Goal: Transaction & Acquisition: Purchase product/service

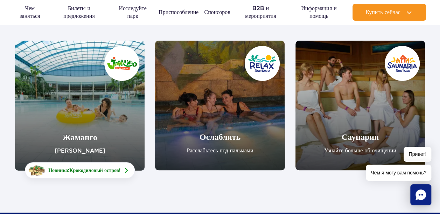
scroll to position [105, 0]
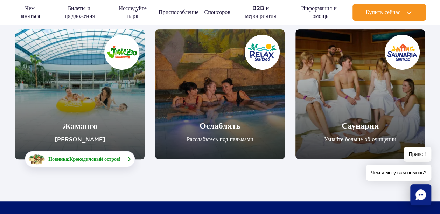
click at [99, 159] on span "Крокодиловый остров" at bounding box center [94, 159] width 50 height 6
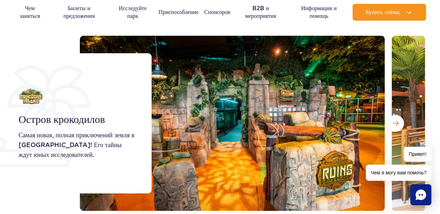
scroll to position [70, 0]
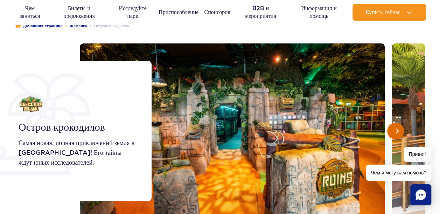
click at [399, 129] on button "Следующий слайд" at bounding box center [395, 130] width 17 height 17
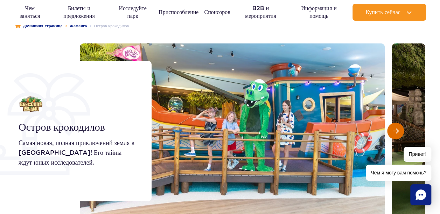
click at [399, 129] on button "Следующий слайд" at bounding box center [395, 130] width 17 height 17
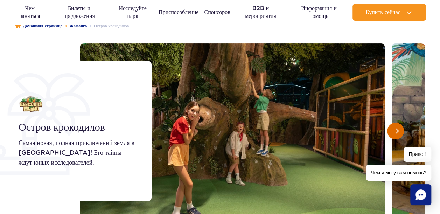
click at [399, 129] on button "Следующий слайд" at bounding box center [395, 130] width 17 height 17
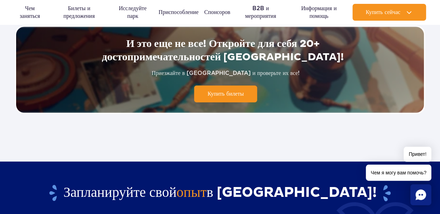
scroll to position [1749, 0]
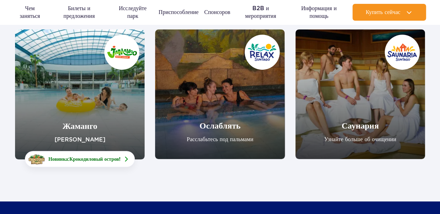
click at [95, 121] on link "Жаманго" at bounding box center [79, 94] width 129 height 130
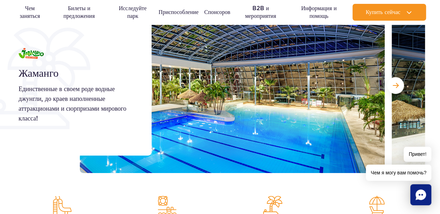
scroll to position [105, 0]
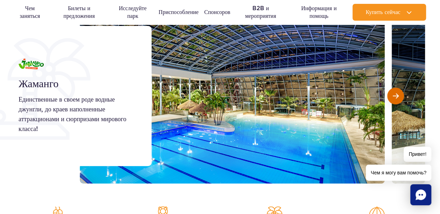
click at [394, 97] on span "Следующий слайд" at bounding box center [395, 96] width 6 height 6
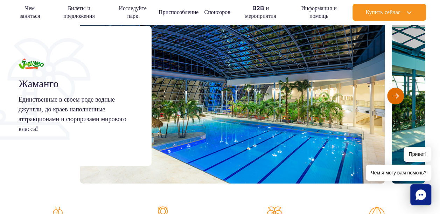
click at [394, 97] on span "Следующий слайд" at bounding box center [395, 96] width 6 height 6
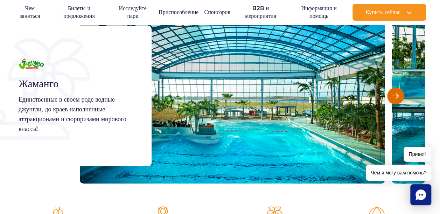
click at [393, 101] on button "Следующий слайд" at bounding box center [395, 95] width 17 height 17
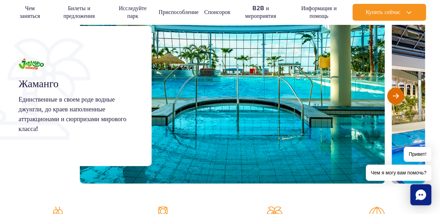
click at [393, 101] on button "Следующий слайд" at bounding box center [395, 95] width 17 height 17
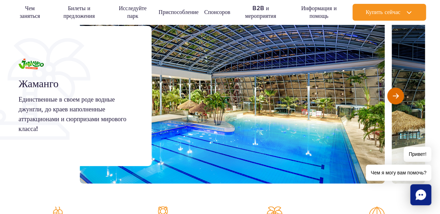
click at [392, 101] on button "Следующий слайд" at bounding box center [395, 95] width 17 height 17
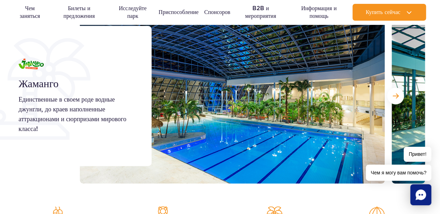
click at [388, 102] on div at bounding box center [252, 95] width 345 height 175
click at [391, 99] on button "Следующий слайд" at bounding box center [395, 95] width 17 height 17
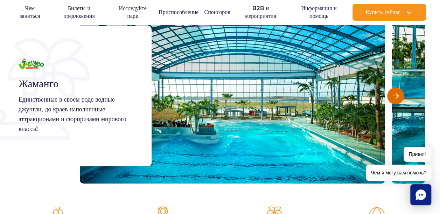
click at [391, 99] on button "Следующий слайд" at bounding box center [395, 95] width 17 height 17
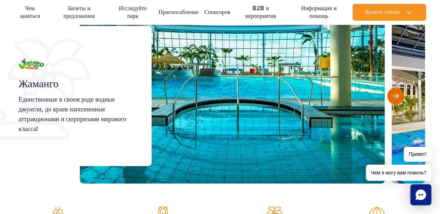
click at [391, 99] on button "Следующий слайд" at bounding box center [395, 95] width 17 height 17
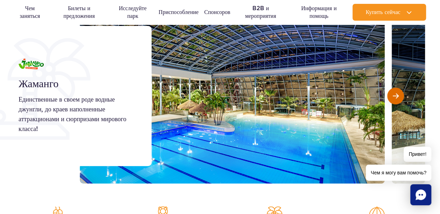
click at [391, 99] on button "Следующий слайд" at bounding box center [395, 95] width 17 height 17
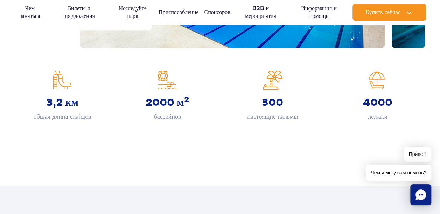
scroll to position [280, 0]
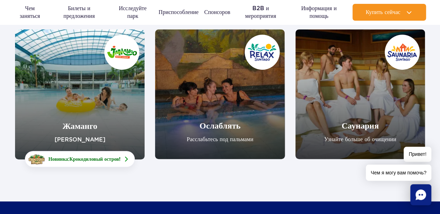
click at [207, 101] on link "Ослаблять" at bounding box center [219, 93] width 129 height 129
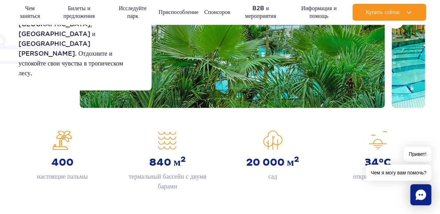
scroll to position [105, 0]
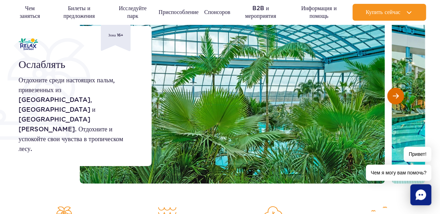
click at [397, 96] on span "Следующий слайд" at bounding box center [395, 96] width 6 height 6
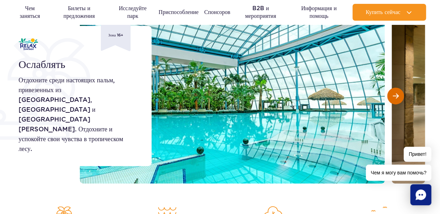
click at [397, 96] on span "Следующий слайд" at bounding box center [395, 96] width 6 height 6
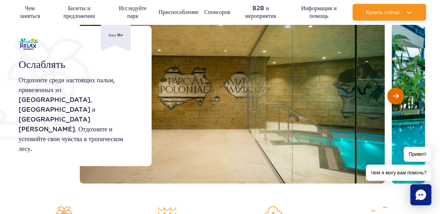
click at [397, 96] on span "Следующий слайд" at bounding box center [395, 96] width 6 height 6
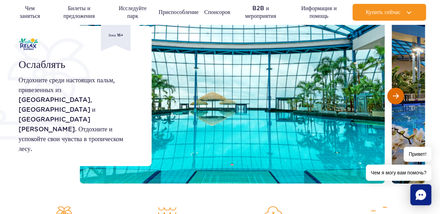
click at [397, 96] on span "Следующий слайд" at bounding box center [395, 96] width 6 height 6
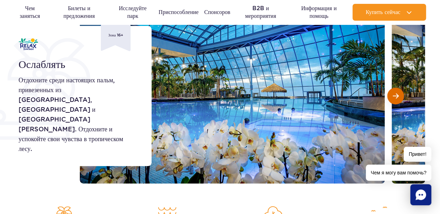
click at [397, 96] on span "Следующий слайд" at bounding box center [395, 96] width 6 height 6
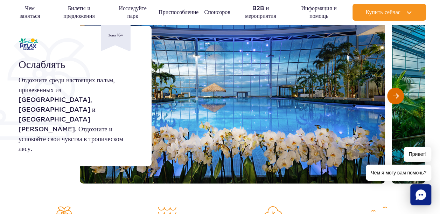
click at [397, 97] on span "Следующий слайд" at bounding box center [395, 96] width 6 height 6
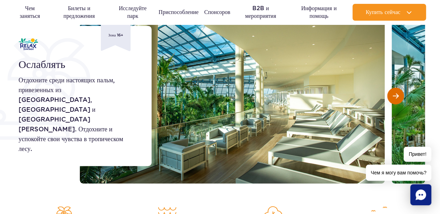
click at [396, 100] on button "Следующий слайд" at bounding box center [395, 95] width 17 height 17
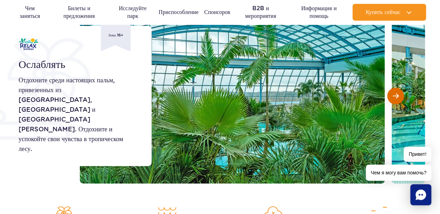
click at [396, 100] on button "Следующий слайд" at bounding box center [395, 95] width 17 height 17
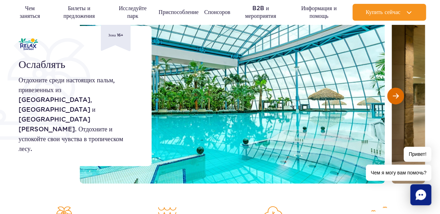
click at [396, 100] on button "Следующий слайд" at bounding box center [395, 95] width 17 height 17
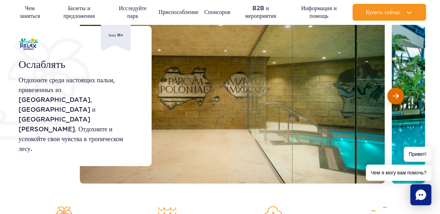
click at [396, 100] on button "Следующий слайд" at bounding box center [395, 95] width 17 height 17
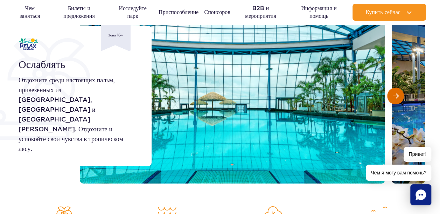
click at [396, 100] on button "Следующий слайд" at bounding box center [395, 95] width 17 height 17
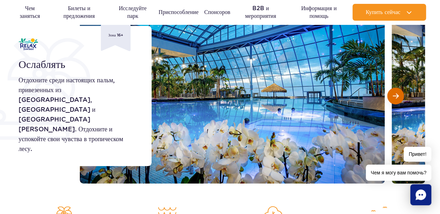
click at [396, 100] on button "Следующий слайд" at bounding box center [395, 95] width 17 height 17
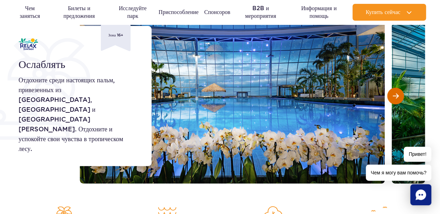
click at [396, 100] on button "Следующий слайд" at bounding box center [395, 95] width 17 height 17
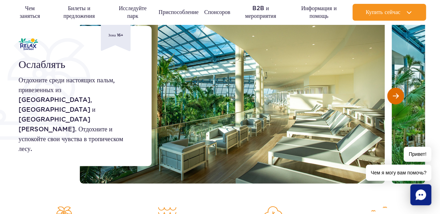
click at [396, 100] on button "Следующий слайд" at bounding box center [395, 95] width 17 height 17
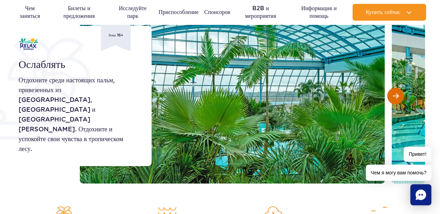
click at [396, 100] on button "Следующий слайд" at bounding box center [395, 95] width 17 height 17
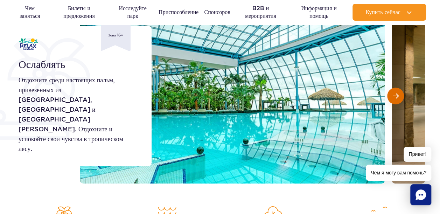
click at [396, 100] on button "Следующий слайд" at bounding box center [395, 95] width 17 height 17
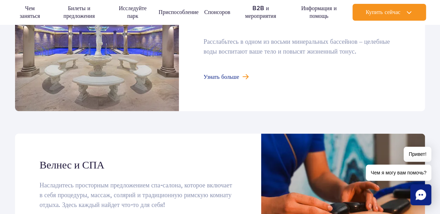
scroll to position [629, 0]
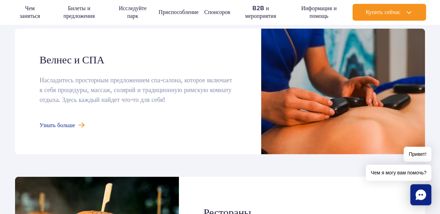
click at [58, 128] on link at bounding box center [220, 91] width 410 height 126
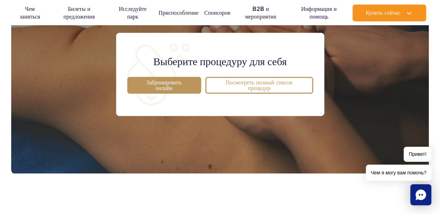
scroll to position [595, 0]
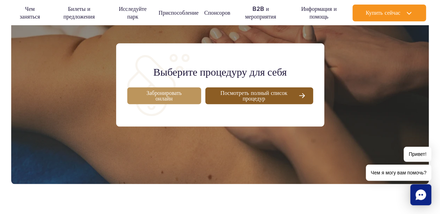
click at [221, 97] on span "Посмотреть полный список процедур" at bounding box center [253, 95] width 83 height 11
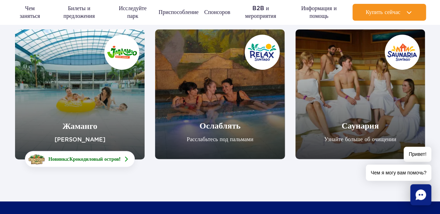
click at [338, 95] on link "Саунария" at bounding box center [359, 93] width 129 height 129
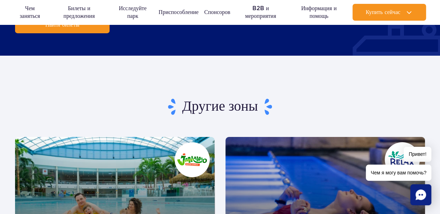
scroll to position [1224, 0]
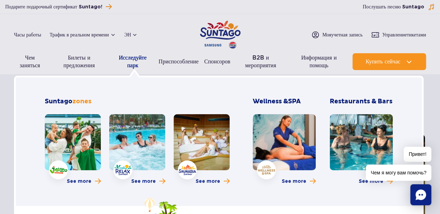
click at [139, 65] on link "Исследуйте парк" at bounding box center [132, 61] width 41 height 17
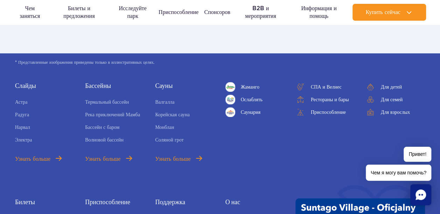
scroll to position [447, 0]
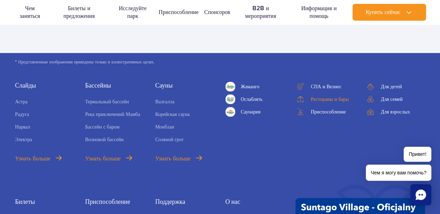
click at [327, 97] on font "Рестораны и бары" at bounding box center [330, 99] width 38 height 8
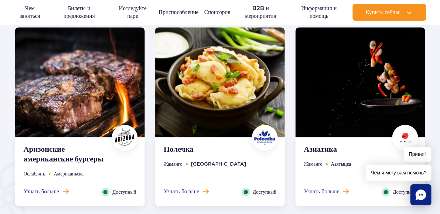
scroll to position [373, 0]
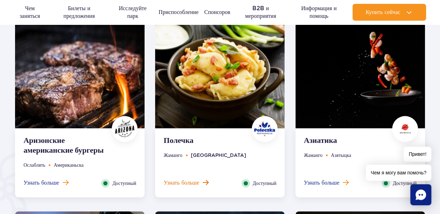
click at [193, 179] on span "Узнать больше" at bounding box center [180, 183] width 35 height 8
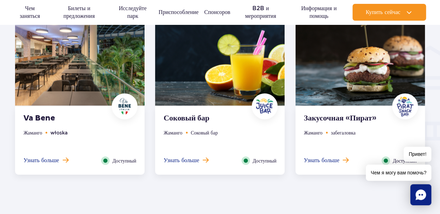
scroll to position [800, 0]
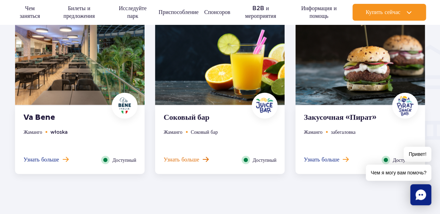
click at [192, 157] on span "Узнать больше" at bounding box center [180, 160] width 35 height 8
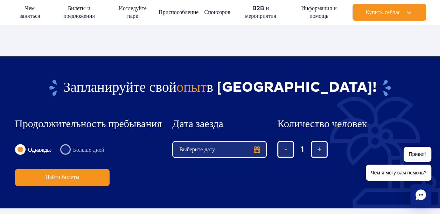
scroll to position [974, 0]
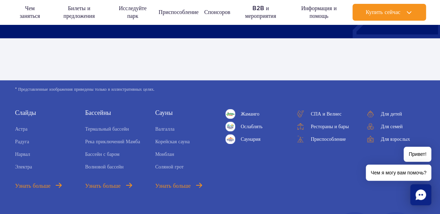
click at [310, 132] on ul "СПА и Велнес Рестораны и бары Приспособление" at bounding box center [324, 126] width 59 height 35
click at [318, 126] on font "Рестораны и бары" at bounding box center [330, 126] width 38 height 8
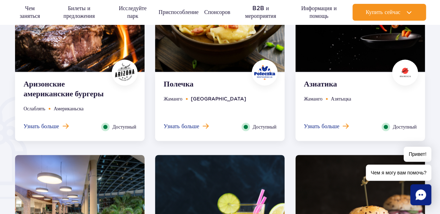
scroll to position [434, 0]
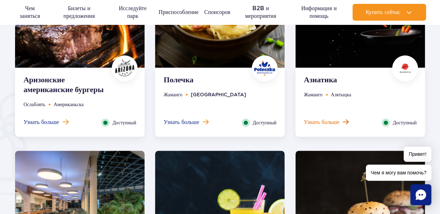
click at [315, 125] on span "Узнать больше" at bounding box center [321, 122] width 35 height 8
click at [314, 124] on span "Узнать больше" at bounding box center [321, 122] width 35 height 8
click at [315, 122] on span "Узнать больше" at bounding box center [321, 122] width 35 height 8
click at [316, 120] on span "Узнать больше" at bounding box center [321, 122] width 35 height 8
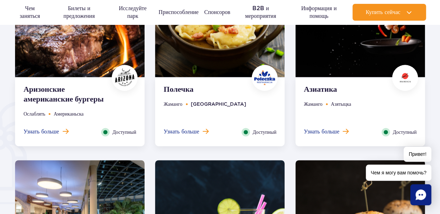
scroll to position [424, 0]
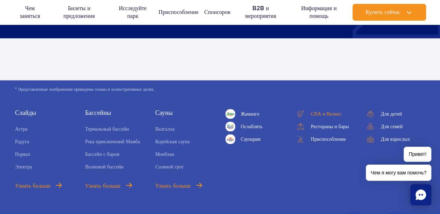
click at [328, 114] on font "СПА и Велнес" at bounding box center [326, 114] width 31 height 8
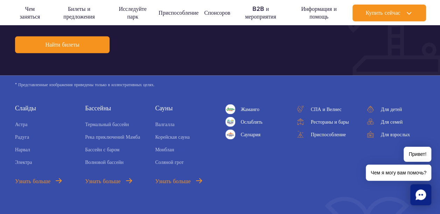
scroll to position [2222, 0]
click at [321, 131] on font "Приспособление" at bounding box center [328, 134] width 35 height 8
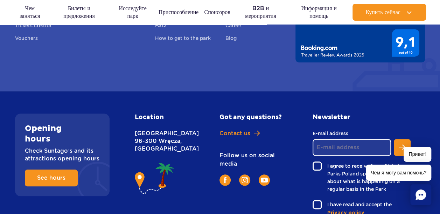
scroll to position [2963, 0]
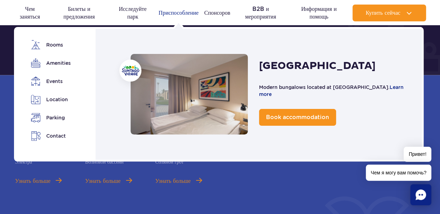
click at [180, 15] on link "Приспособление" at bounding box center [178, 13] width 40 height 17
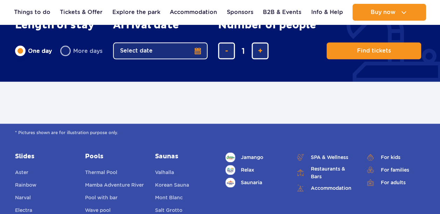
scroll to position [420, 0]
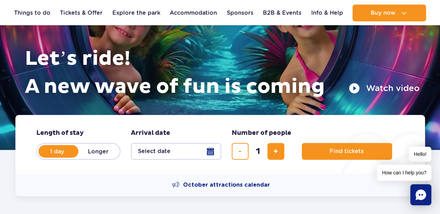
click at [270, 137] on span "Number of people" at bounding box center [261, 133] width 59 height 8
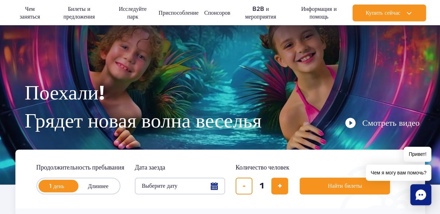
scroll to position [35, 0]
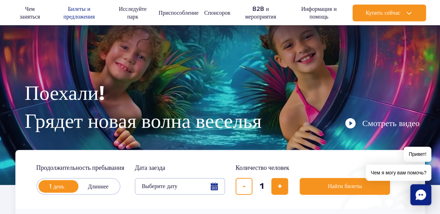
click at [75, 14] on link "Билеты и предложения" at bounding box center [79, 13] width 56 height 17
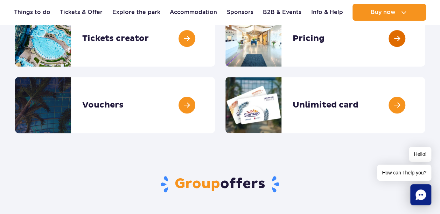
scroll to position [35, 0]
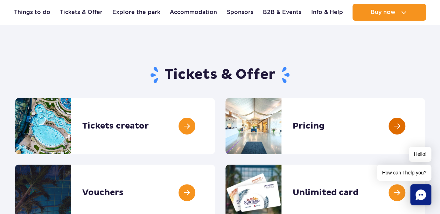
click at [425, 108] on link at bounding box center [425, 126] width 0 height 56
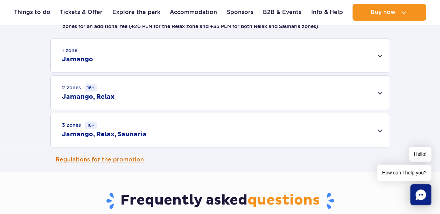
scroll to position [210, 0]
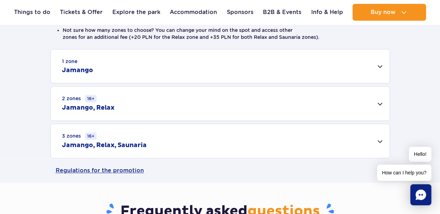
click at [289, 141] on div "3 zones 16+ Jamango, Relax, Saunaria" at bounding box center [220, 141] width 339 height 34
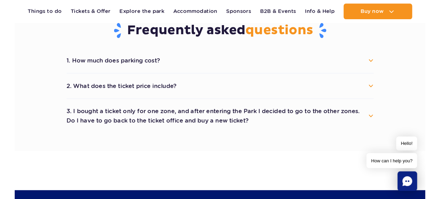
scroll to position [482, 0]
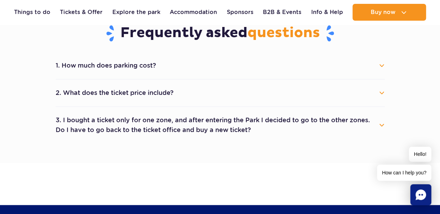
click at [285, 98] on button "2. What does the ticket price include?" at bounding box center [220, 92] width 329 height 15
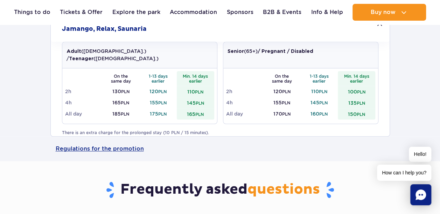
scroll to position [363, 0]
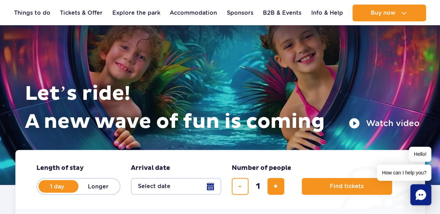
drag, startPoint x: 406, startPoint y: 0, endPoint x: 180, endPoint y: 66, distance: 234.8
click at [180, 68] on div "Let’s ride! A new wave of fun is coming Watch video" at bounding box center [220, 73] width 399 height 153
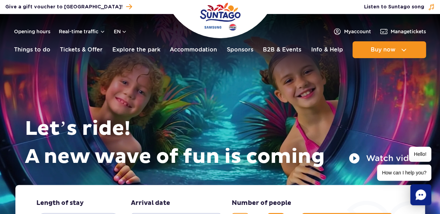
drag, startPoint x: 321, startPoint y: 3, endPoint x: 73, endPoint y: 92, distance: 263.2
click at [73, 92] on div "Let’s ride! A new wave of fun is coming Watch video" at bounding box center [220, 107] width 399 height 153
click at [120, 67] on div "Let’s ride! A new wave of fun is coming Watch video" at bounding box center [220, 107] width 399 height 153
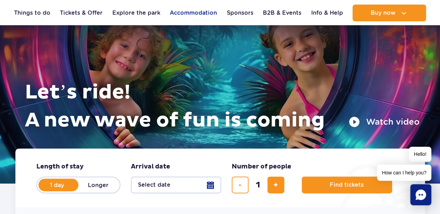
scroll to position [70, 0]
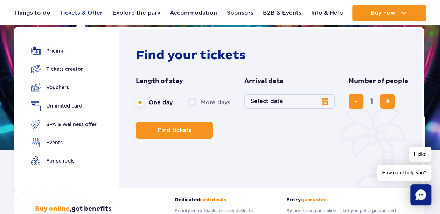
click at [84, 14] on link "Tickets & Offer" at bounding box center [81, 13] width 43 height 17
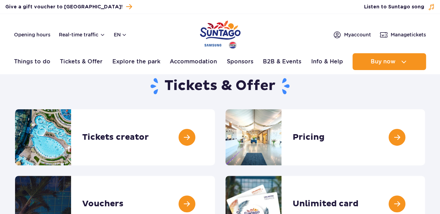
scroll to position [35, 0]
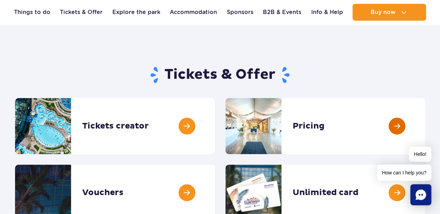
click at [425, 120] on link at bounding box center [425, 126] width 0 height 56
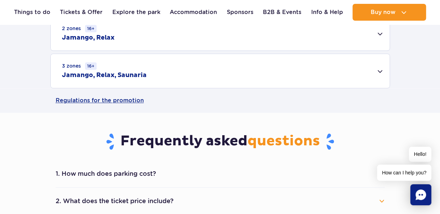
scroll to position [385, 0]
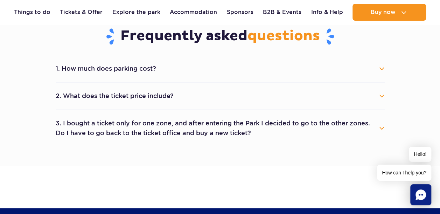
drag, startPoint x: 171, startPoint y: 95, endPoint x: 178, endPoint y: 98, distance: 6.6
click at [171, 96] on button "2. What does the ticket price include?" at bounding box center [220, 95] width 329 height 15
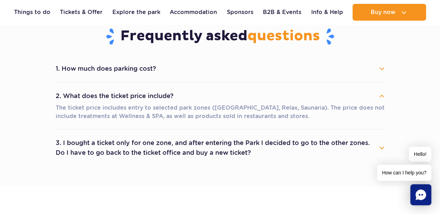
scroll to position [0, 0]
click at [248, 138] on button "3. I bought a ticket only for one zone, and after entering the Park I decided t…" at bounding box center [220, 147] width 329 height 25
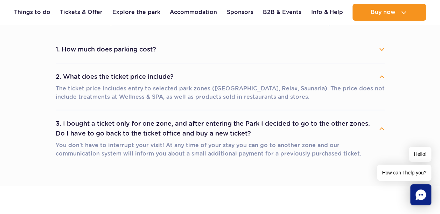
scroll to position [420, 0]
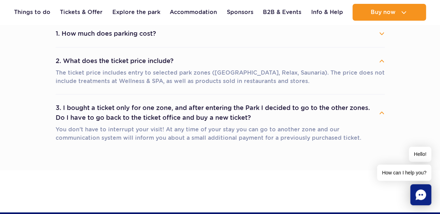
click at [118, 104] on button "3. I bought a ticket only for one zone, and after entering the Park I decided t…" at bounding box center [220, 112] width 329 height 25
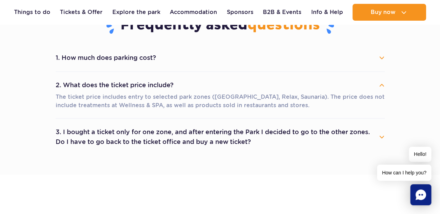
scroll to position [385, 0]
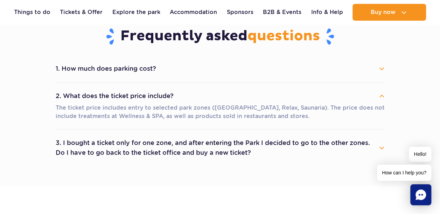
click at [382, 148] on div "Hello! How can I help you?" at bounding box center [404, 164] width 54 height 34
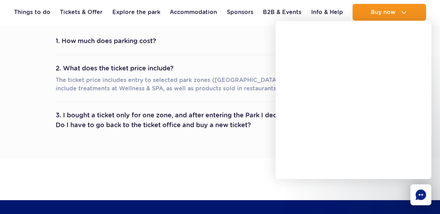
scroll to position [420, 0]
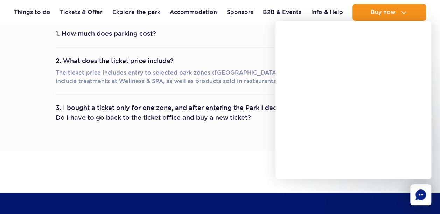
click at [183, 126] on li "3. I bought a ticket only for one zone, and after entering the Park I decided t…" at bounding box center [220, 112] width 329 height 36
click at [200, 111] on button "3. I bought a ticket only for one zone, and after entering the Park I decided t…" at bounding box center [220, 112] width 329 height 25
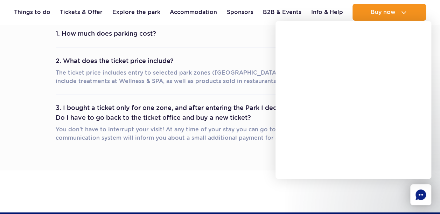
click at [414, 191] on rect "Chat" at bounding box center [420, 194] width 21 height 21
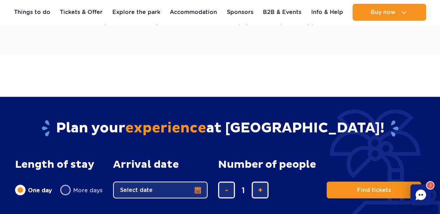
scroll to position [525, 0]
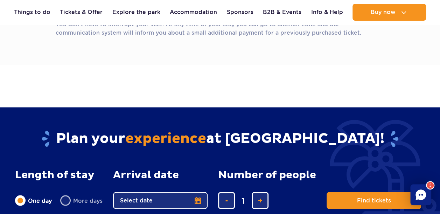
click at [106, 11] on ul "Real-time traffic Things to do Slides Aster Rainbow Narval See more Pools Therm…" at bounding box center [220, 12] width 412 height 17
click at [93, 9] on link "Tickets & Offer" at bounding box center [81, 12] width 43 height 17
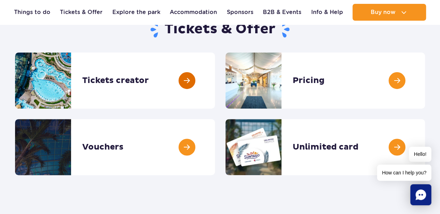
scroll to position [70, 0]
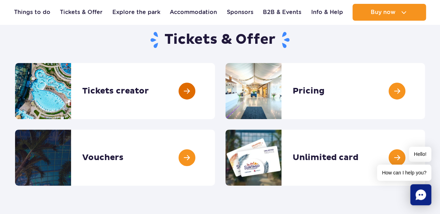
click at [215, 98] on link at bounding box center [215, 91] width 0 height 56
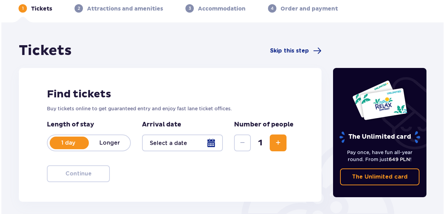
scroll to position [70, 0]
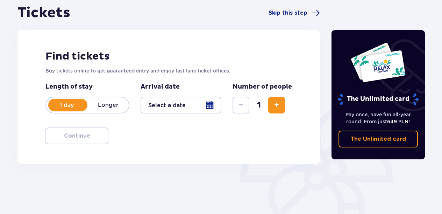
click at [187, 104] on div at bounding box center [181, 105] width 81 height 17
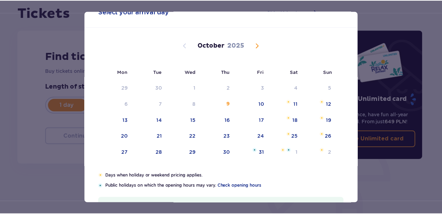
scroll to position [35, 0]
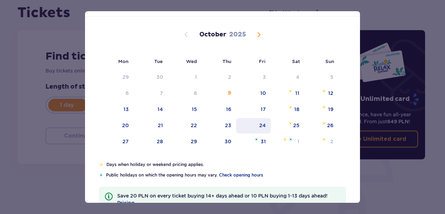
click at [261, 127] on div "24" at bounding box center [262, 125] width 7 height 7
type input "[DATE]"
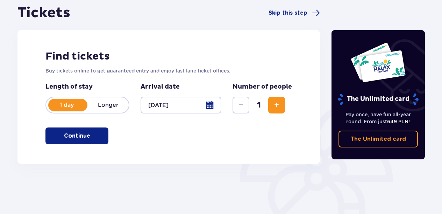
click at [274, 106] on span "Increase" at bounding box center [276, 105] width 8 height 8
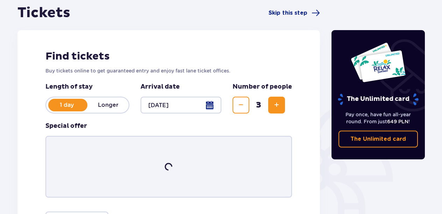
click at [274, 106] on span "Increase" at bounding box center [276, 105] width 8 height 8
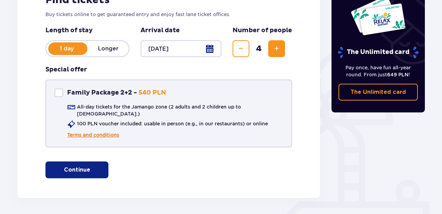
scroll to position [146, 0]
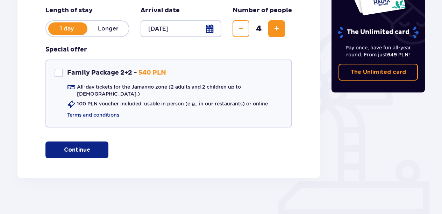
click at [80, 146] on p "Continue" at bounding box center [77, 150] width 26 height 8
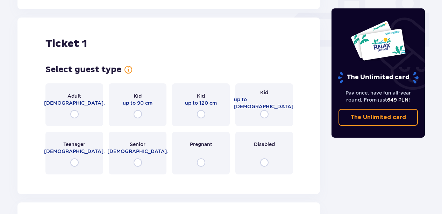
scroll to position [318, 0]
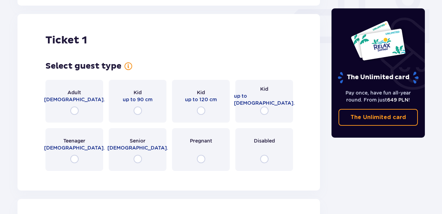
click at [74, 106] on input "radio" at bounding box center [74, 110] width 8 height 8
radio input "true"
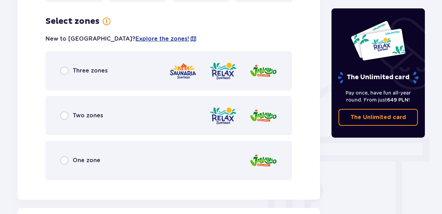
scroll to position [489, 0]
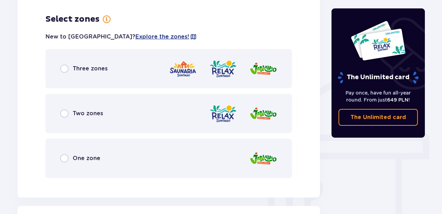
click at [64, 64] on input "radio" at bounding box center [64, 68] width 8 height 8
radio input "true"
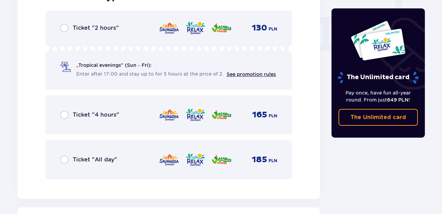
scroll to position [705, 0]
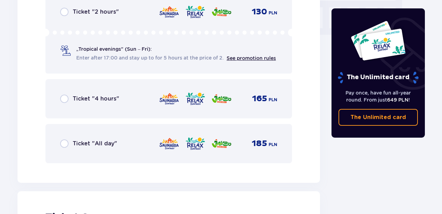
click at [67, 139] on input "radio" at bounding box center [64, 143] width 8 height 8
radio input "true"
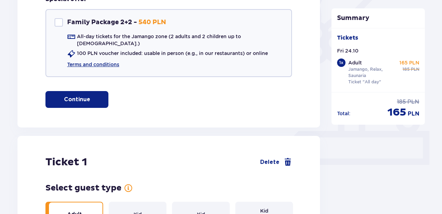
scroll to position [77, 0]
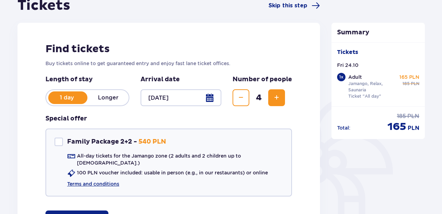
click at [168, 97] on div at bounding box center [181, 97] width 81 height 17
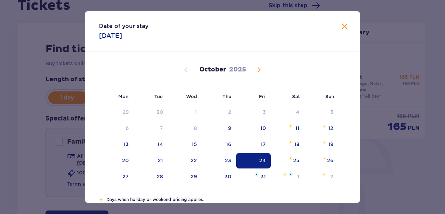
click at [337, 27] on div "Date of your stay [DATE]" at bounding box center [222, 31] width 275 height 40
click at [341, 25] on span "Close" at bounding box center [344, 26] width 8 height 8
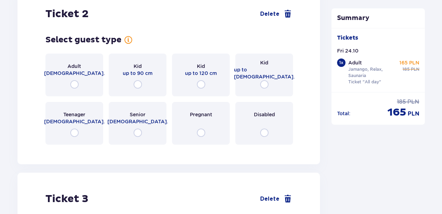
scroll to position [952, 0]
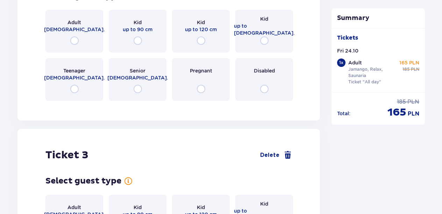
click at [73, 30] on div "Adult [DEMOGRAPHIC_DATA]." at bounding box center [74, 31] width 58 height 43
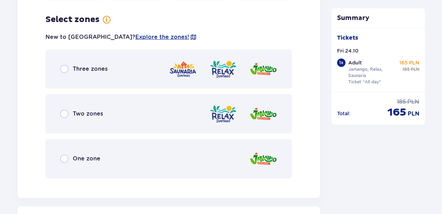
scroll to position [1052, 0]
click at [61, 64] on input "radio" at bounding box center [64, 68] width 8 height 8
radio input "true"
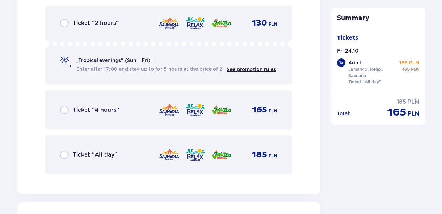
scroll to position [1265, 0]
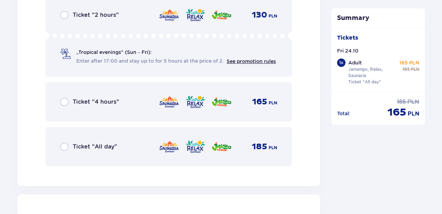
click at [64, 142] on input "radio" at bounding box center [64, 146] width 8 height 8
radio input "true"
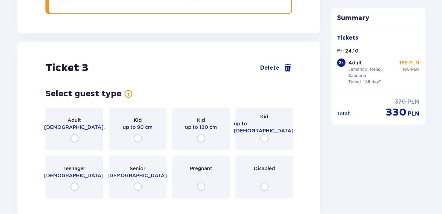
scroll to position [1445, 0]
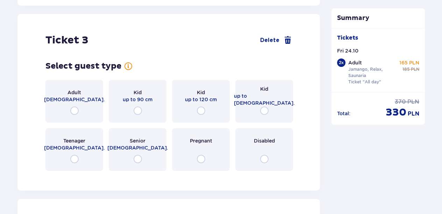
click at [77, 106] on input "radio" at bounding box center [74, 110] width 8 height 8
radio input "true"
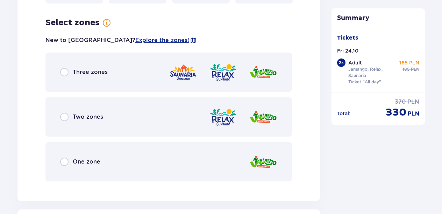
scroll to position [1616, 0]
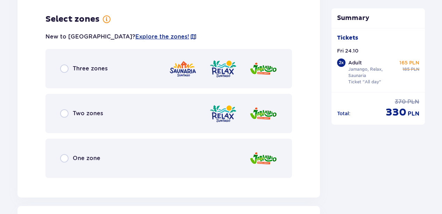
click at [65, 64] on input "radio" at bounding box center [64, 68] width 8 height 8
radio input "true"
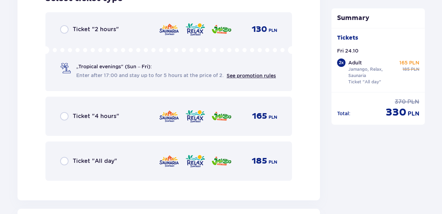
scroll to position [1828, 0]
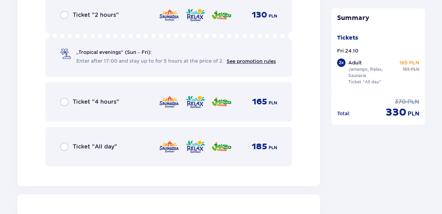
click at [63, 142] on input "radio" at bounding box center [64, 146] width 8 height 8
radio input "true"
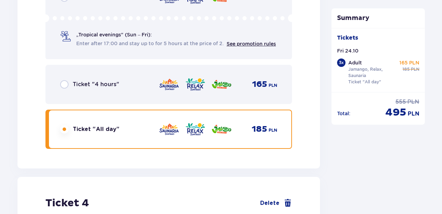
scroll to position [2008, 0]
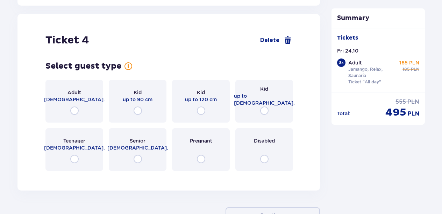
click at [77, 106] on input "radio" at bounding box center [74, 110] width 8 height 8
radio input "true"
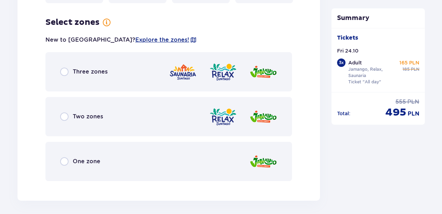
scroll to position [2179, 0]
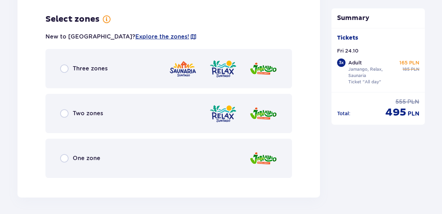
click at [69, 66] on div "Three zones" at bounding box center [84, 68] width 48 height 8
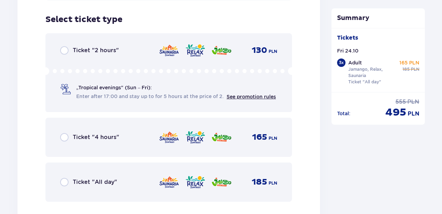
scroll to position [2357, 0]
click at [64, 177] on input "radio" at bounding box center [64, 181] width 8 height 8
radio input "true"
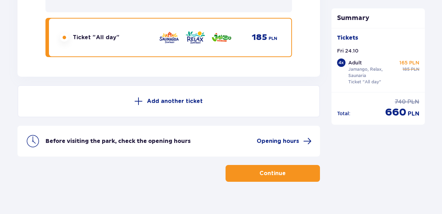
scroll to position [2505, 0]
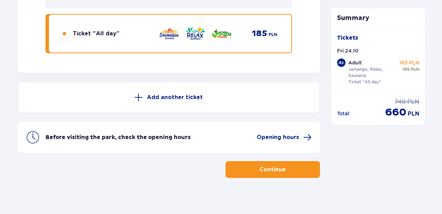
click at [300, 163] on button "Continue" at bounding box center [273, 169] width 94 height 17
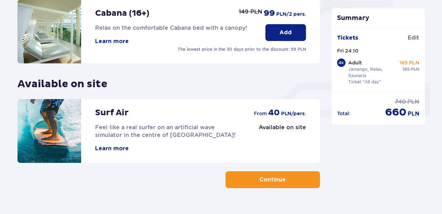
scroll to position [260, 0]
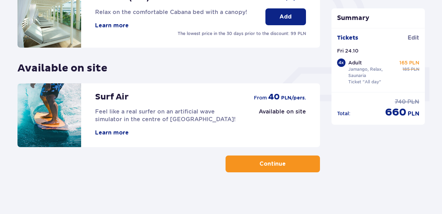
click at [259, 162] on p "Continue" at bounding box center [272, 164] width 26 height 8
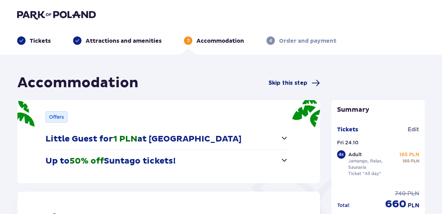
click at [291, 87] on span "Skip this step" at bounding box center [294, 83] width 51 height 8
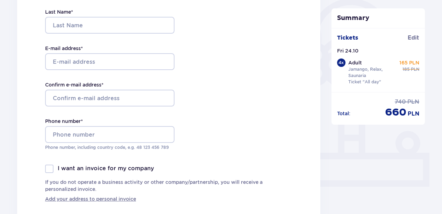
scroll to position [140, 0]
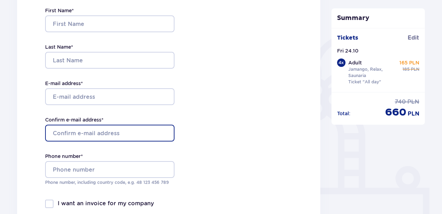
click at [94, 131] on input "Confirm e-mail address *" at bounding box center [109, 132] width 129 height 17
type input "з"
type input "[EMAIL_ADDRESS][DOMAIN_NAME]"
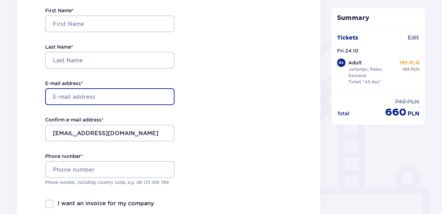
click at [85, 98] on input "E-mail address *" at bounding box center [109, 96] width 129 height 17
type input "[EMAIL_ADDRESS][DOMAIN_NAME]"
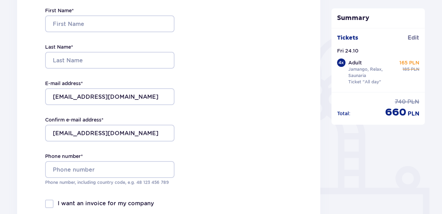
click at [101, 50] on div "Last Name *" at bounding box center [109, 55] width 129 height 25
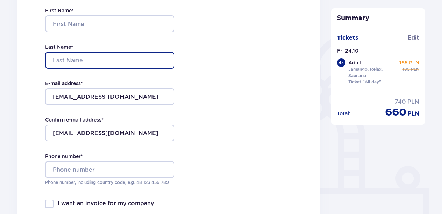
click at [111, 60] on input "Last Name *" at bounding box center [109, 60] width 129 height 17
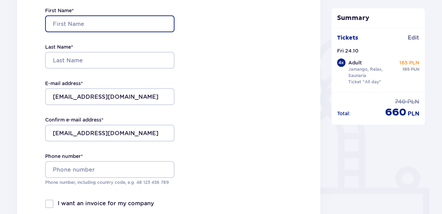
click at [90, 20] on input "First Name *" at bounding box center [109, 23] width 129 height 17
type input "p"
type input "Polina"
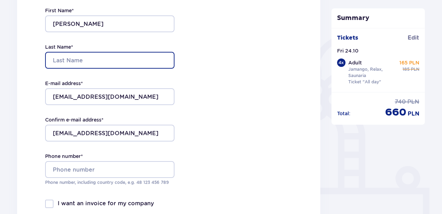
click at [71, 57] on input "Last Name *" at bounding box center [109, 60] width 129 height 17
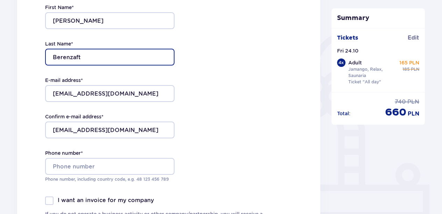
scroll to position [175, 0]
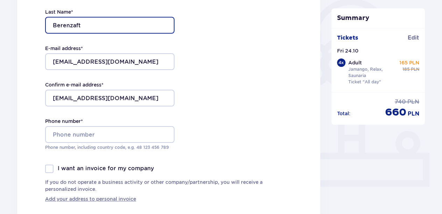
type input "Berenzaft"
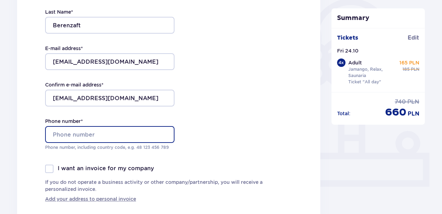
click at [114, 127] on input "Phone number *" at bounding box center [109, 134] width 129 height 17
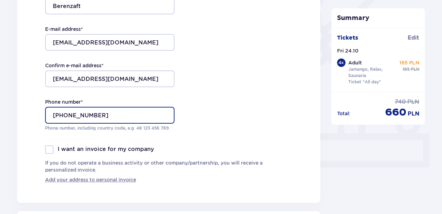
scroll to position [210, 0]
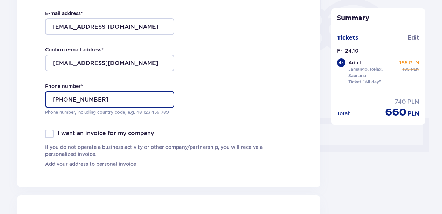
click at [87, 96] on input "+9725862775952" at bounding box center [109, 99] width 129 height 17
click at [87, 98] on input "+9725862775952" at bounding box center [109, 99] width 129 height 17
click at [106, 101] on input "+972586275952" at bounding box center [109, 99] width 129 height 17
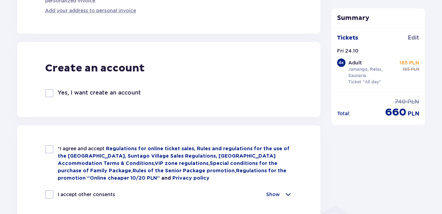
scroll to position [385, 0]
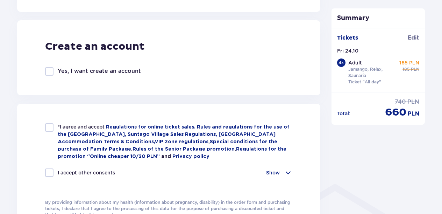
type input "+972586275952"
click at [46, 127] on div at bounding box center [49, 127] width 8 height 8
checkbox input "true"
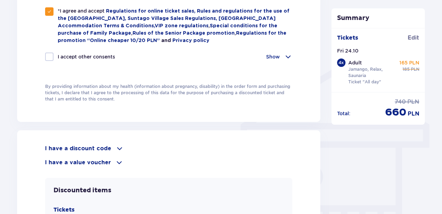
scroll to position [490, 0]
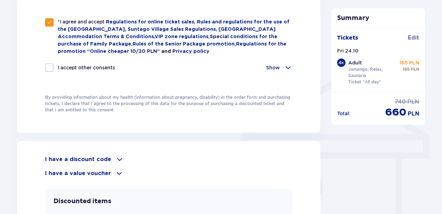
click at [272, 65] on p "Show" at bounding box center [273, 67] width 14 height 7
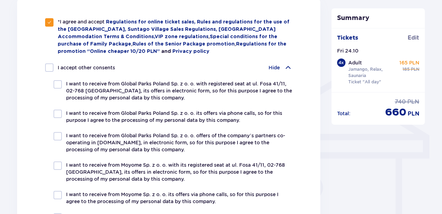
click at [272, 65] on p "Hide" at bounding box center [274, 67] width 11 height 7
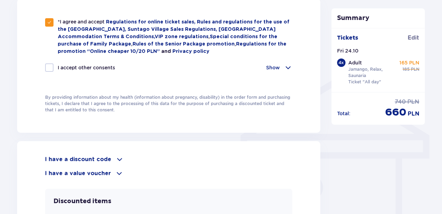
click at [272, 65] on p "Show" at bounding box center [273, 67] width 14 height 7
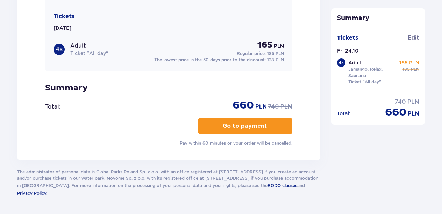
scroll to position [869, 0]
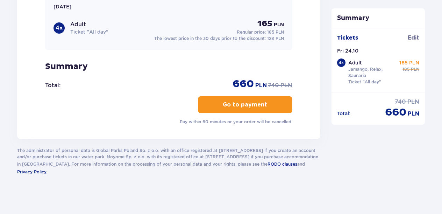
click at [233, 104] on p "Go to payment" at bounding box center [245, 105] width 44 height 8
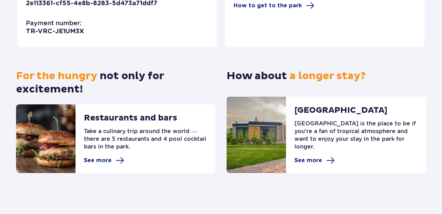
scroll to position [252, 0]
